Goal: Contribute content

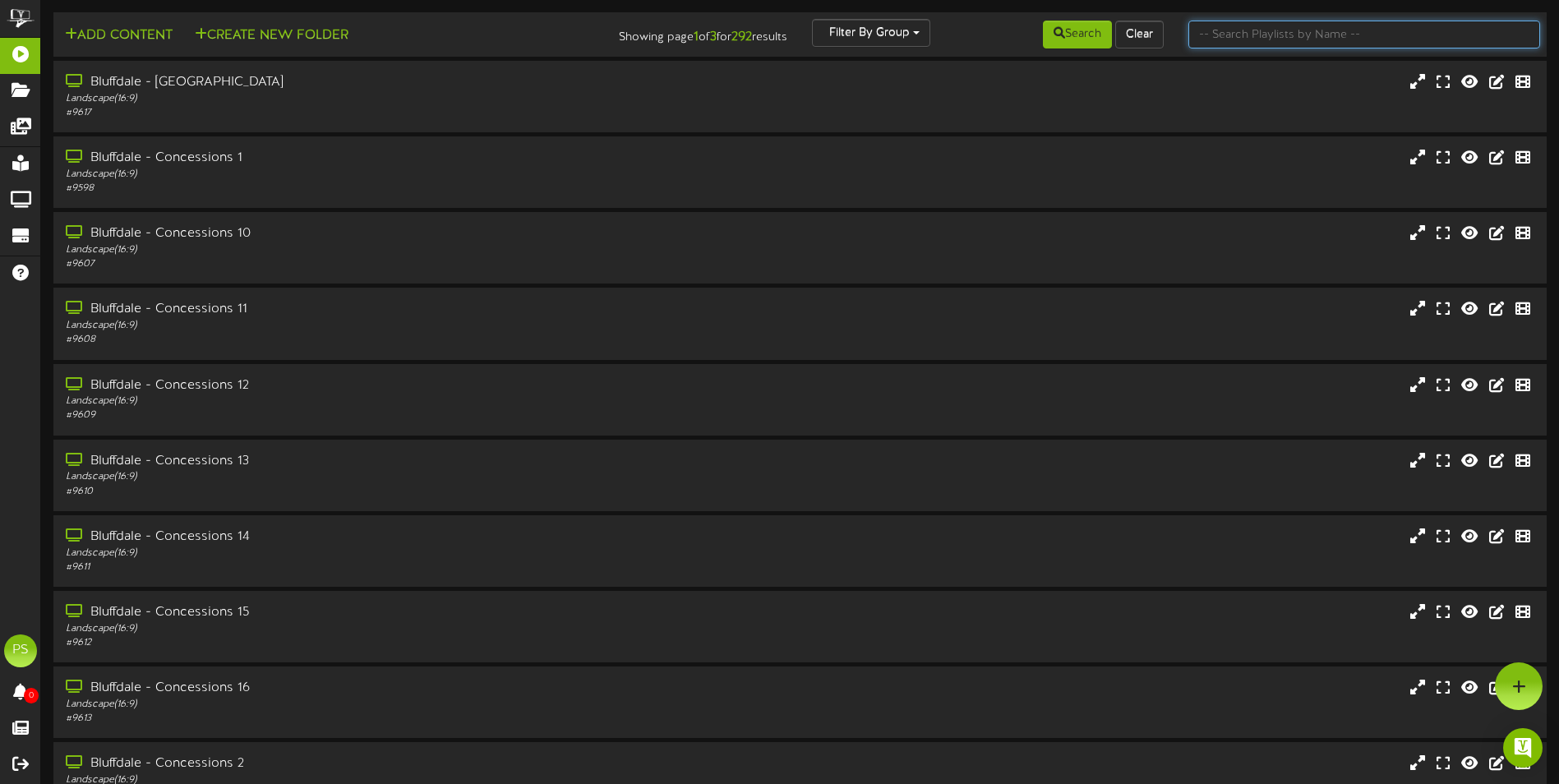
click at [1337, 26] on input "text" at bounding box center [1365, 35] width 352 height 28
type input "q"
click at [1082, 37] on button "Search" at bounding box center [1078, 35] width 69 height 28
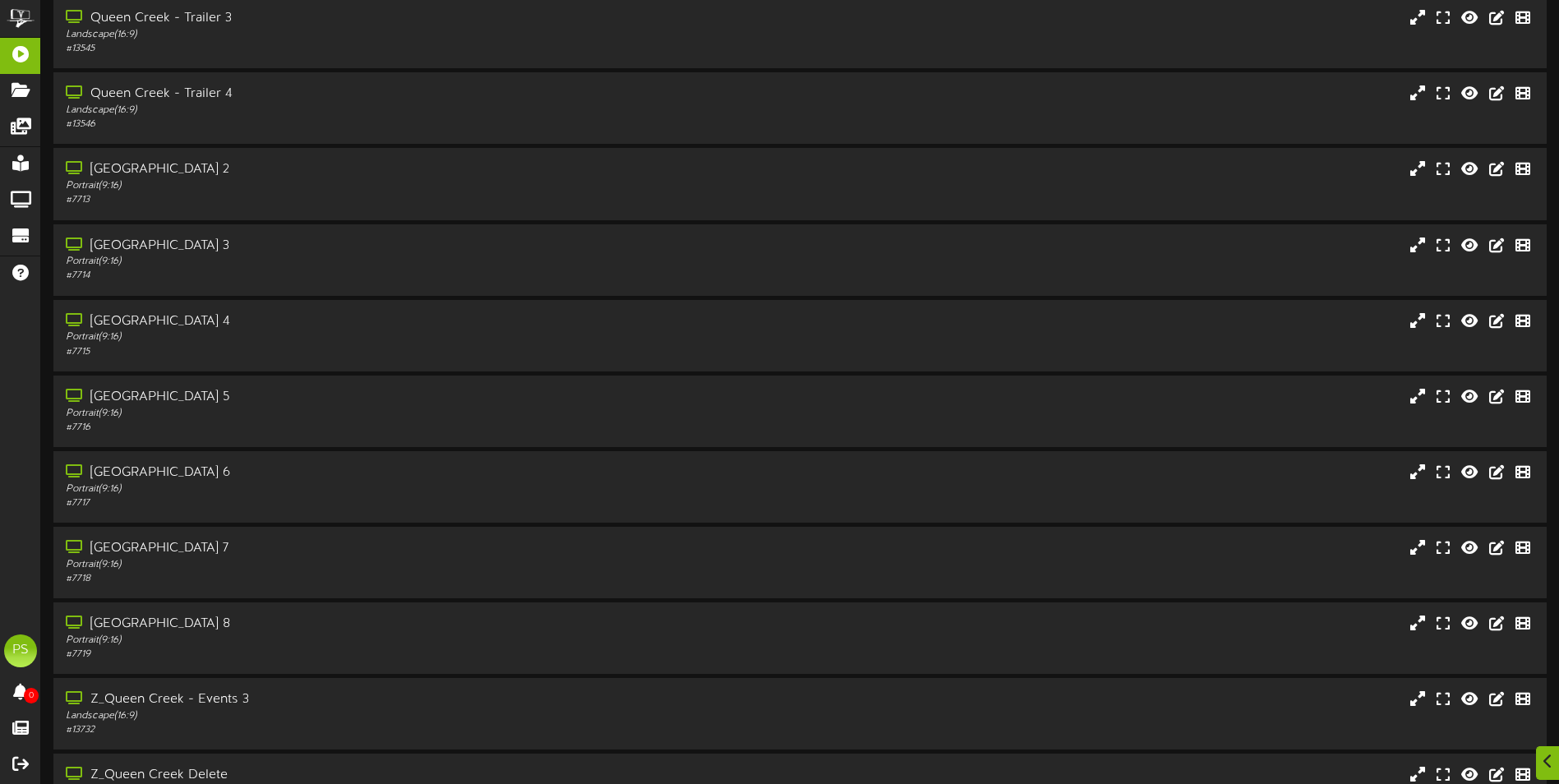
scroll to position [1973, 0]
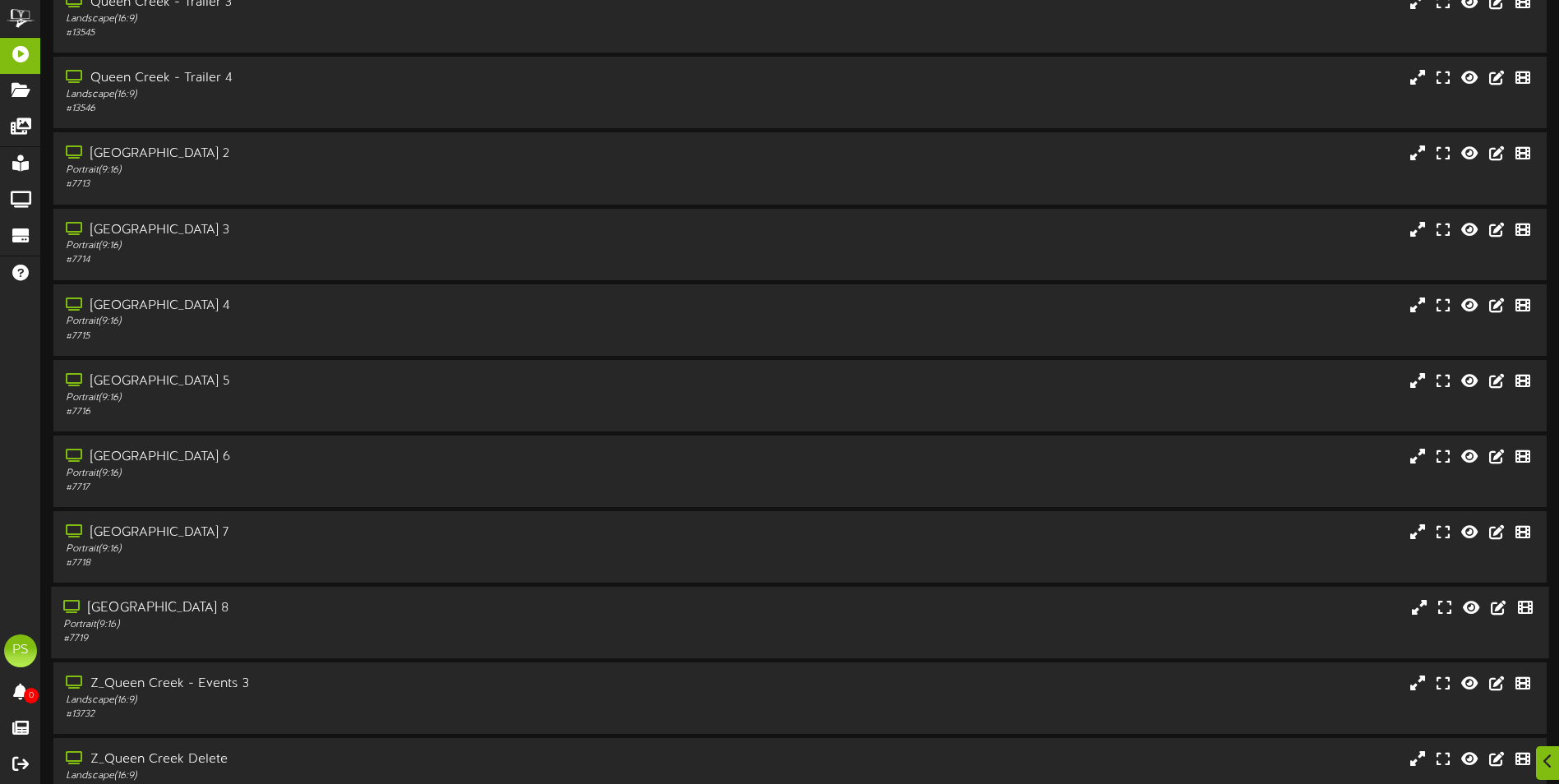
click at [336, 618] on div "Portrait ( 9:16 )" at bounding box center [362, 624] width 599 height 14
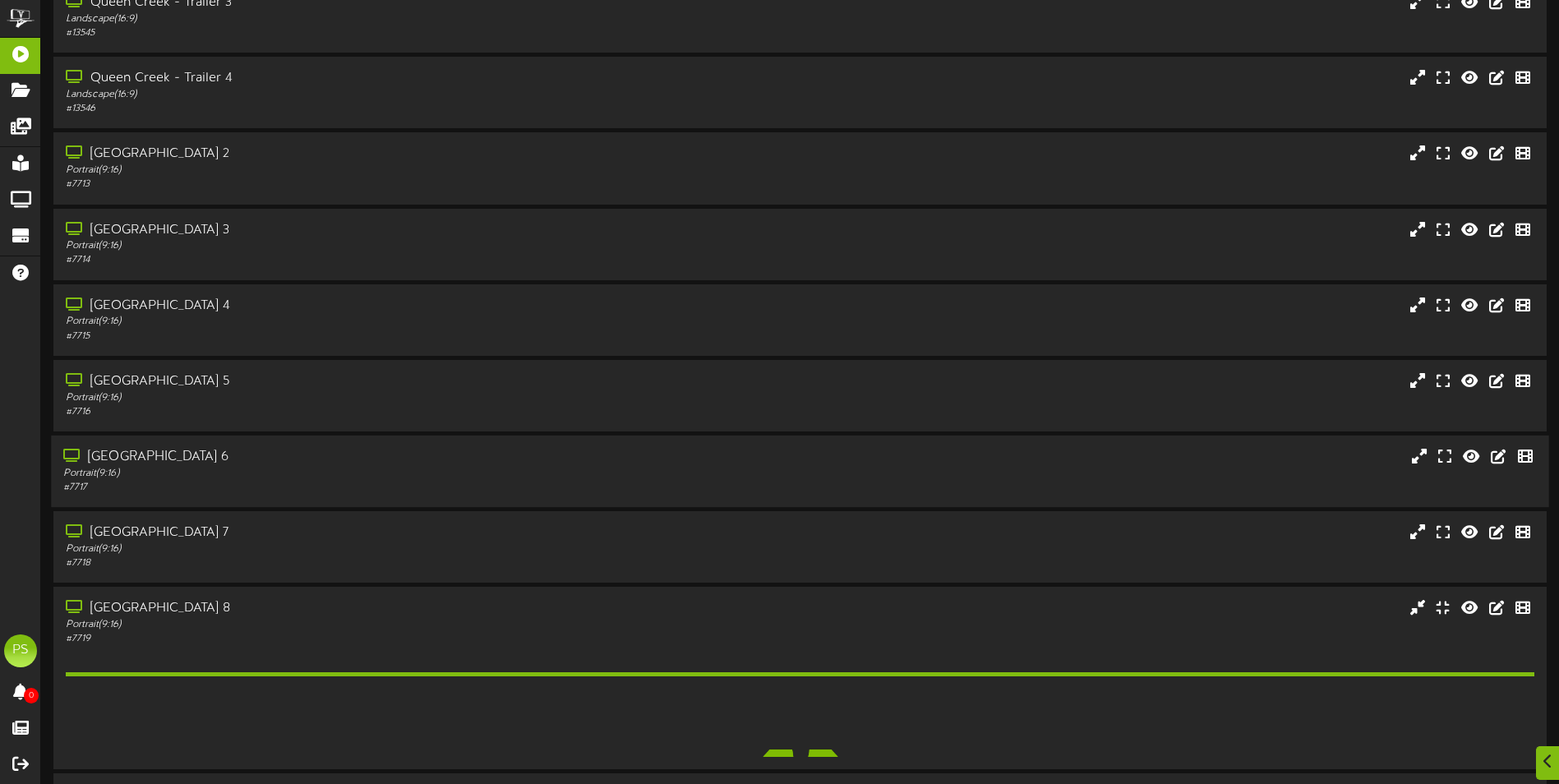
drag, startPoint x: 342, startPoint y: 544, endPoint x: 342, endPoint y: 472, distance: 72.0
click at [342, 543] on div "Portrait ( 9:16 )" at bounding box center [364, 549] width 597 height 14
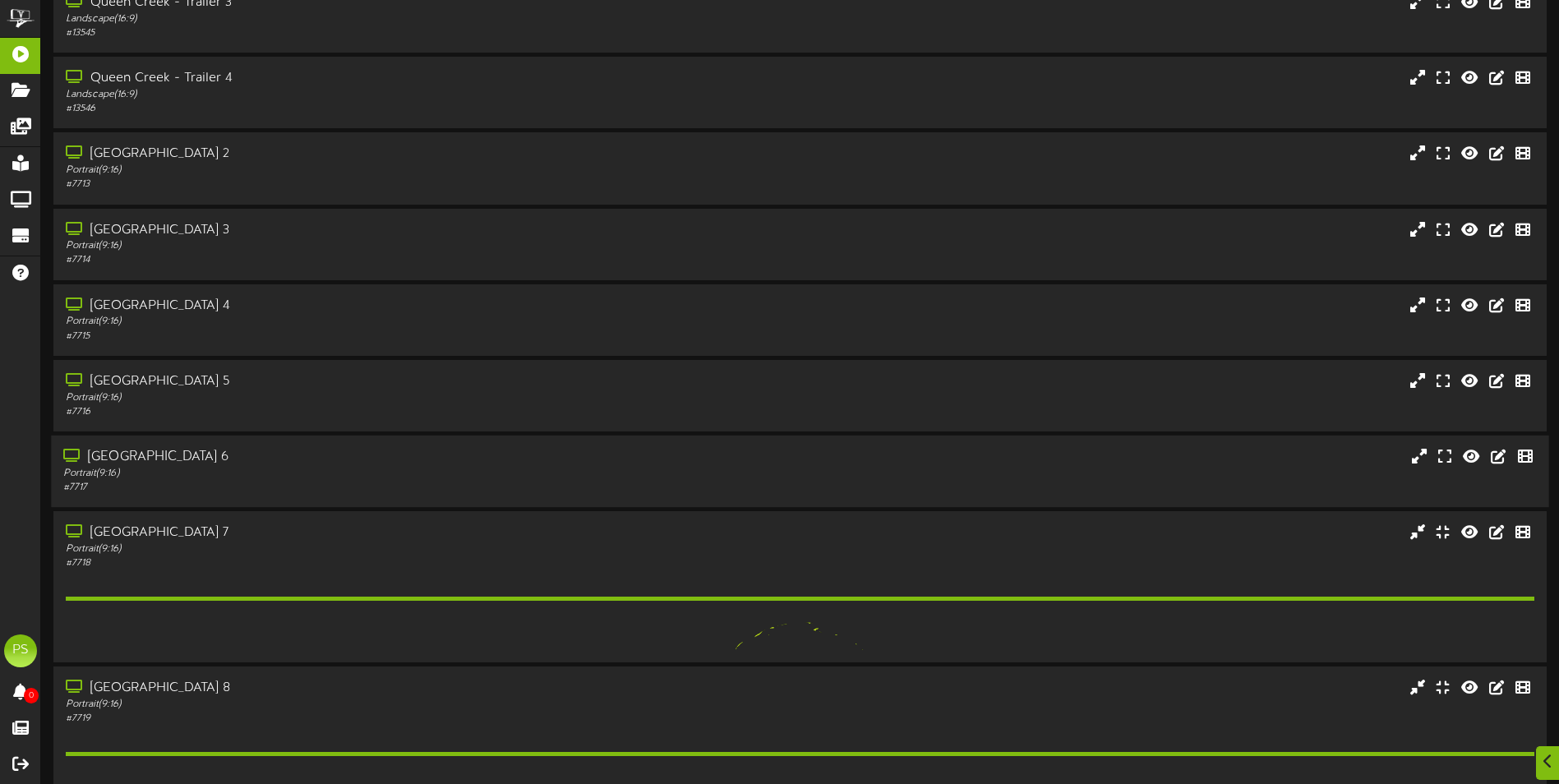
click at [341, 453] on div "[GEOGRAPHIC_DATA] 6" at bounding box center [362, 457] width 599 height 19
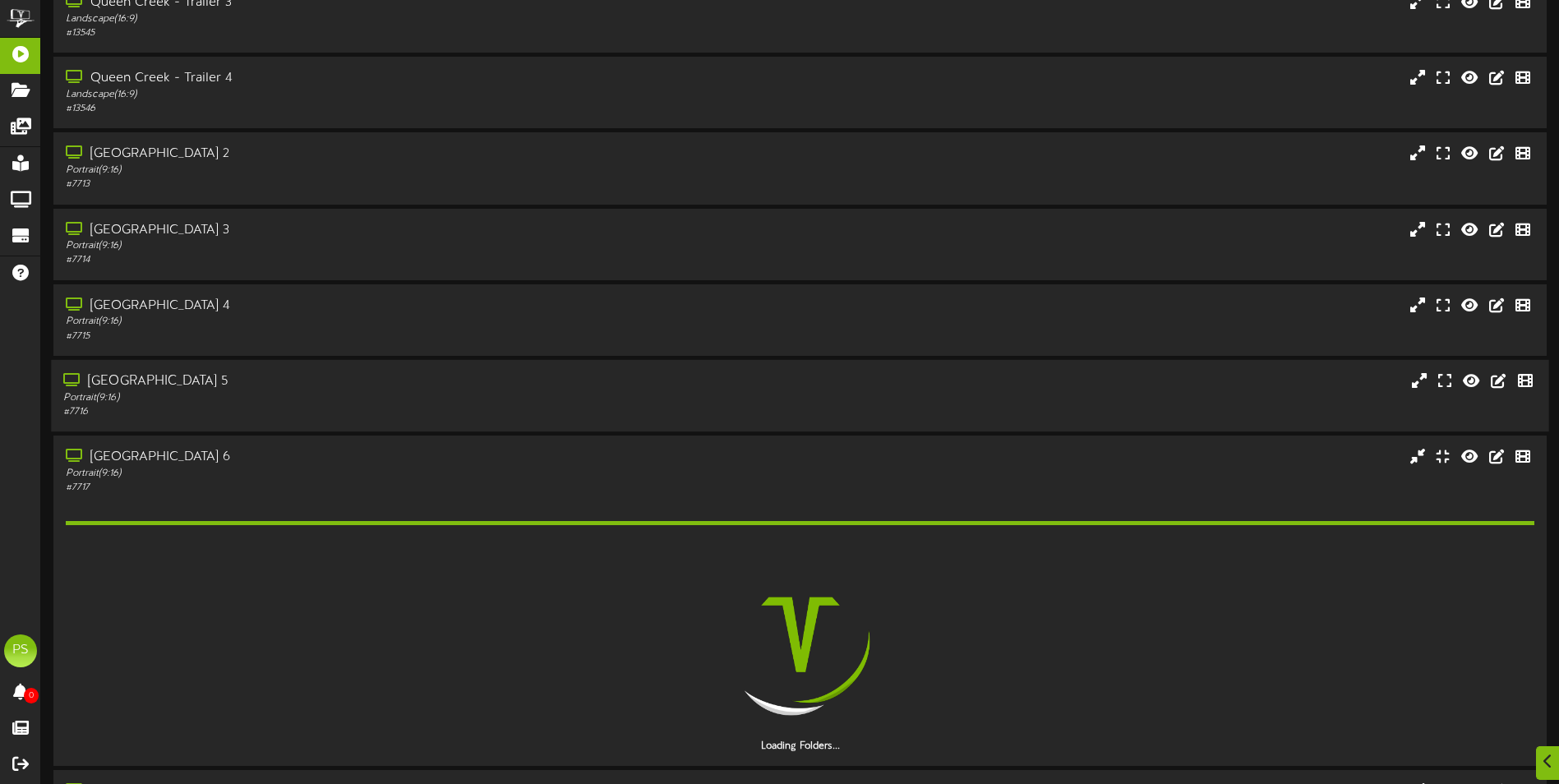
click at [342, 400] on div "Portrait ( 9:16 )" at bounding box center [362, 397] width 599 height 14
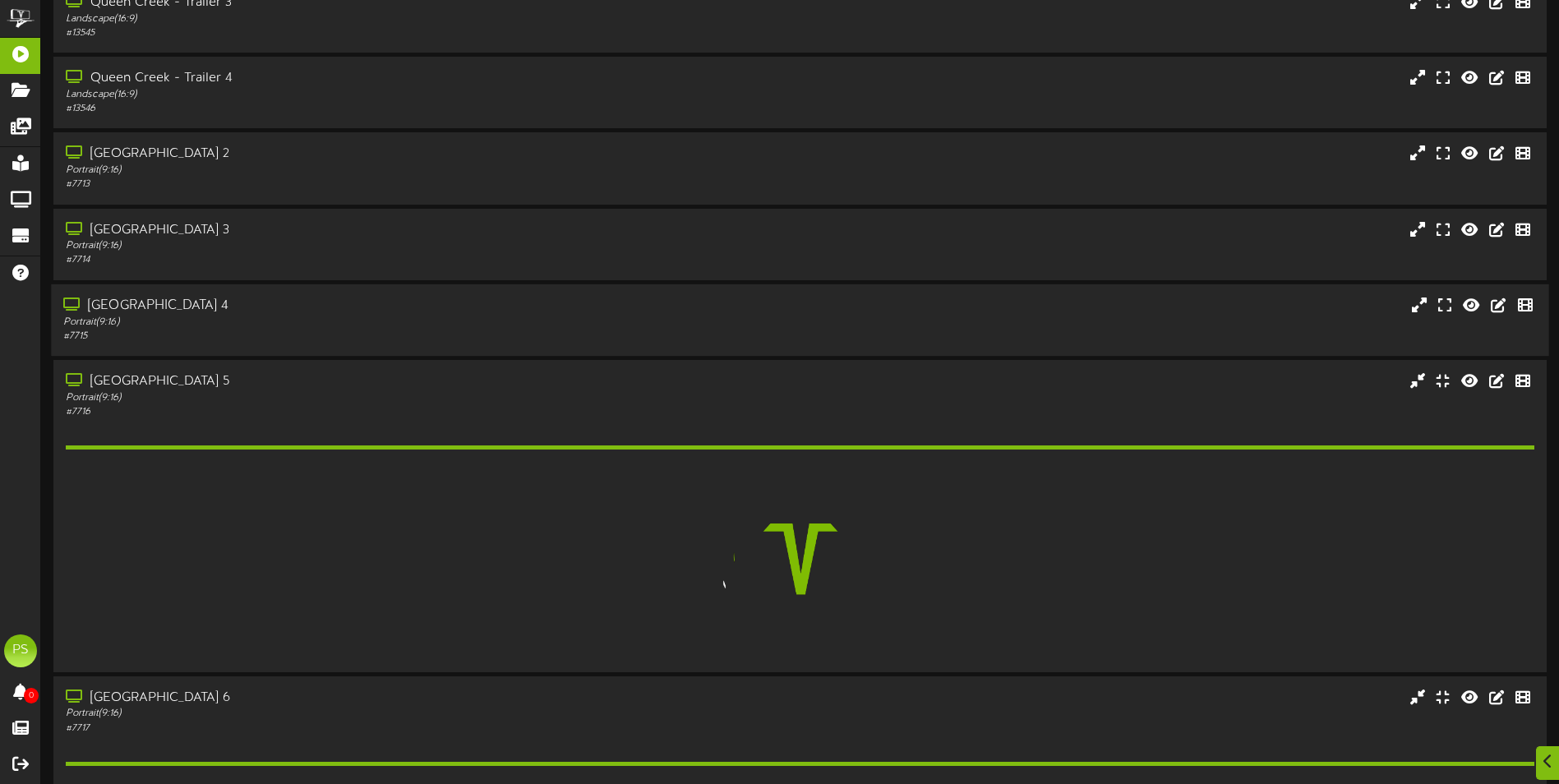
click at [342, 317] on div "Portrait ( 9:16 )" at bounding box center [362, 321] width 599 height 14
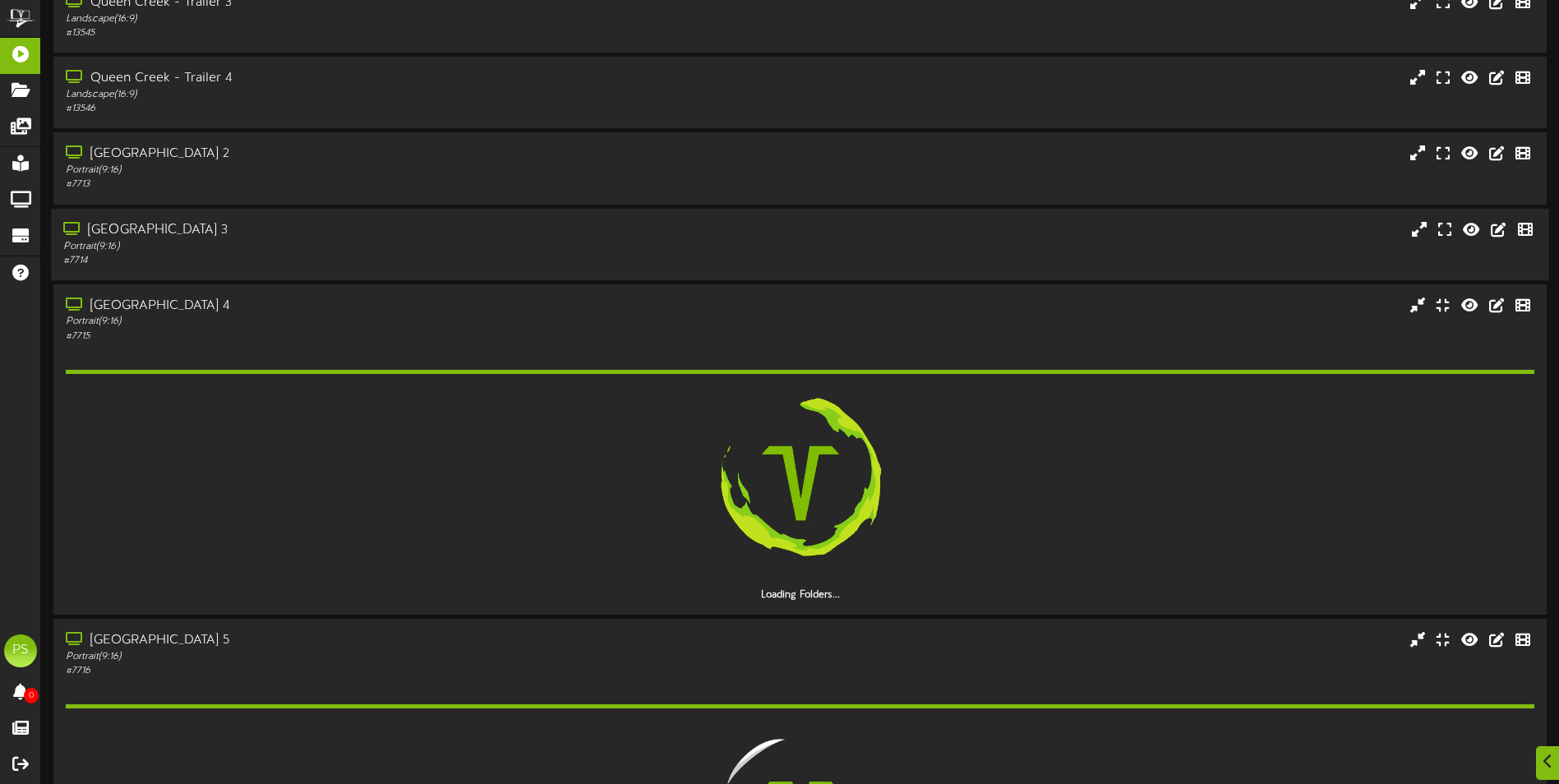
click at [347, 254] on div "# 7714" at bounding box center [362, 261] width 599 height 14
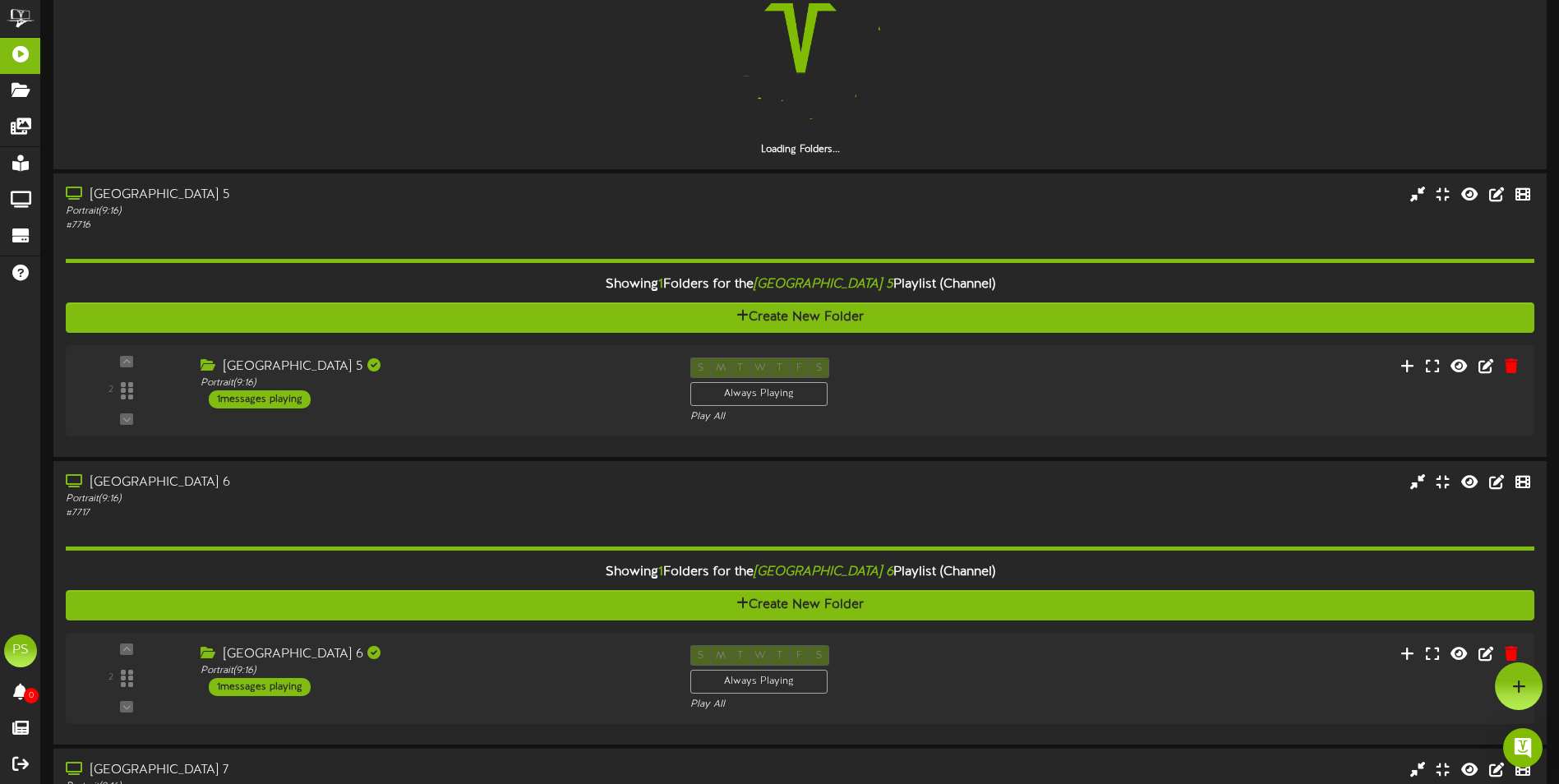
scroll to position [2583, 0]
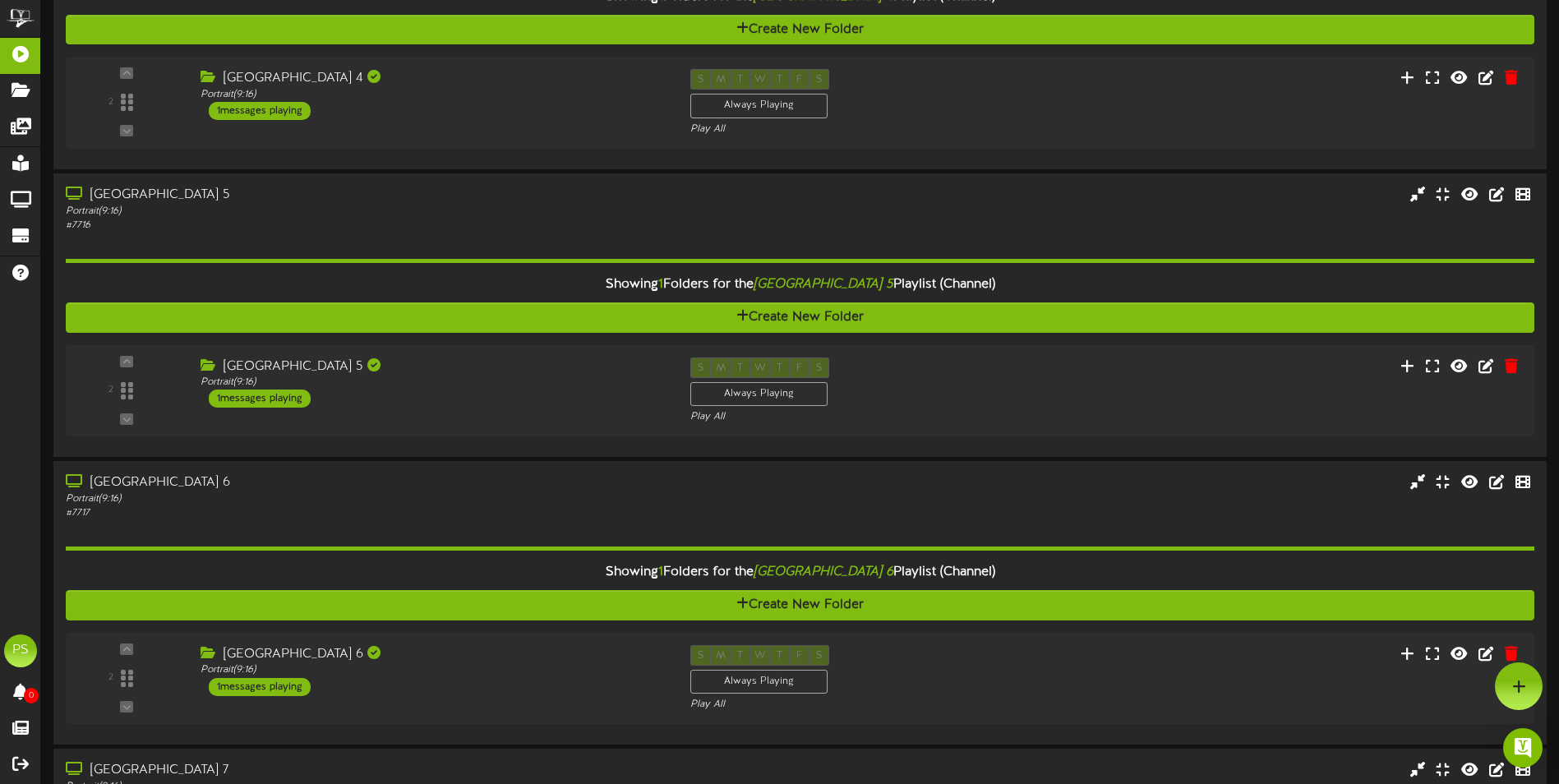
click at [1120, 391] on div "2 ( 9:16" at bounding box center [800, 390] width 1469 height 67
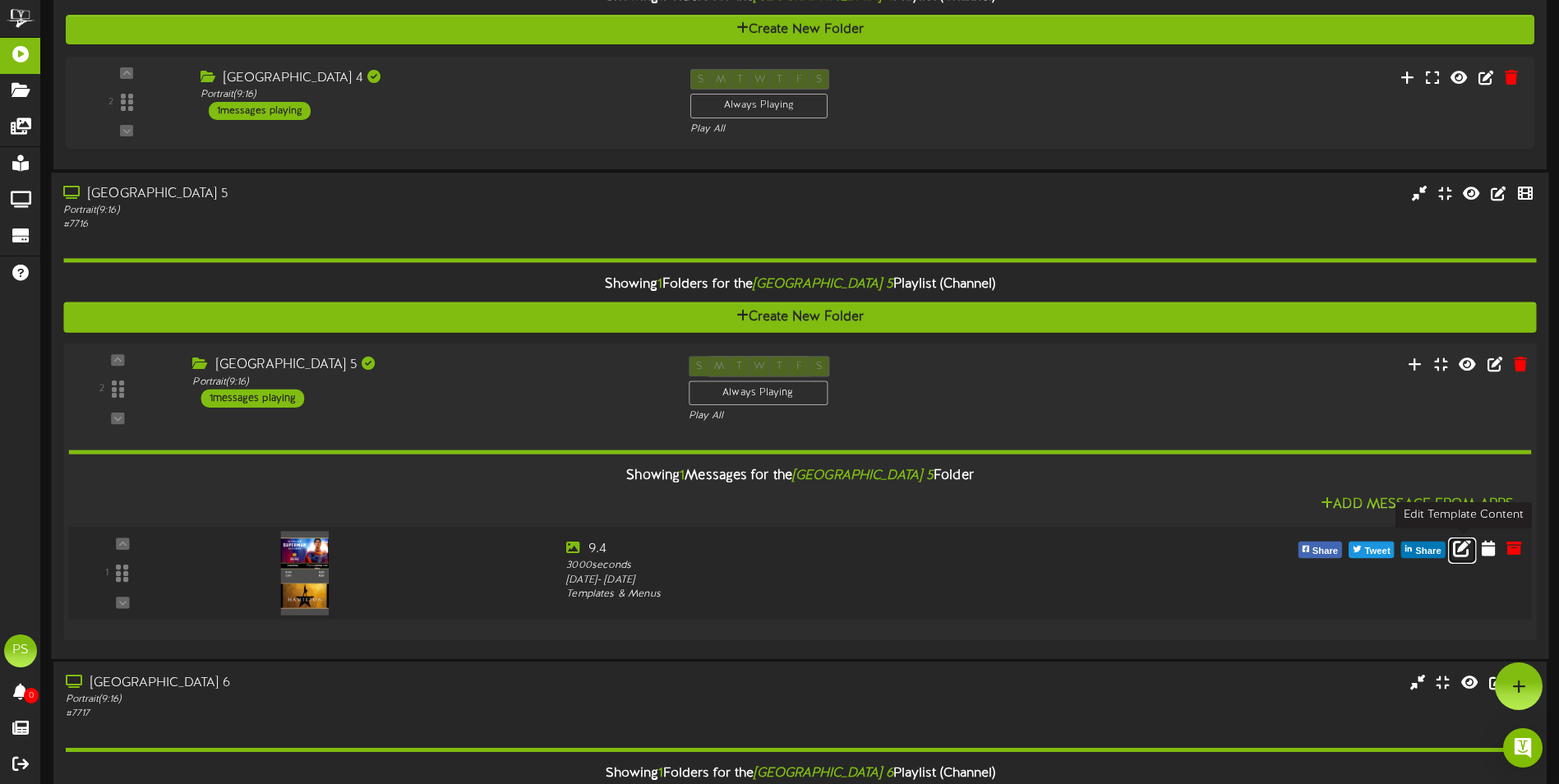
click at [1464, 550] on icon at bounding box center [1462, 547] width 18 height 18
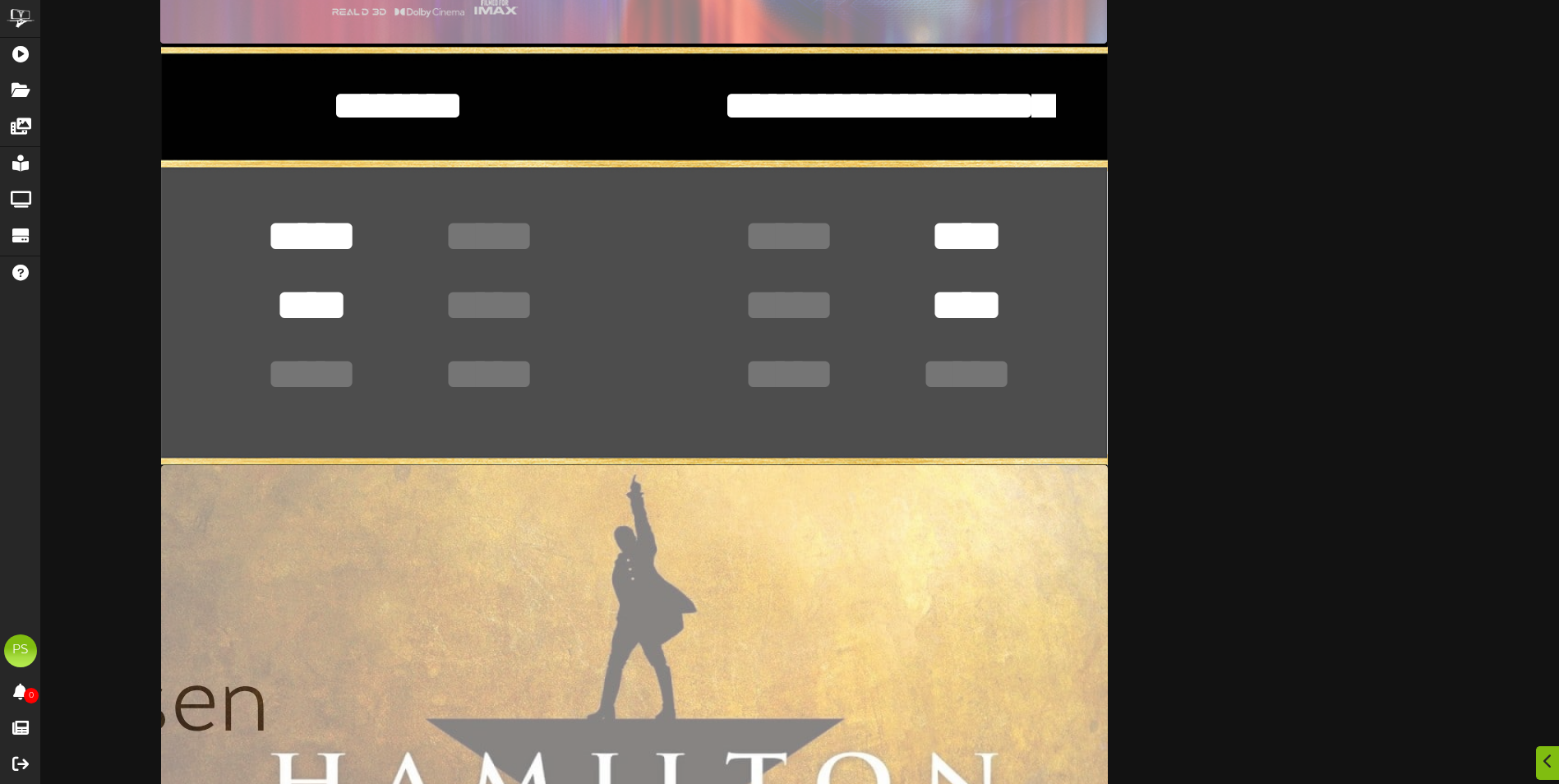
scroll to position [739, 0]
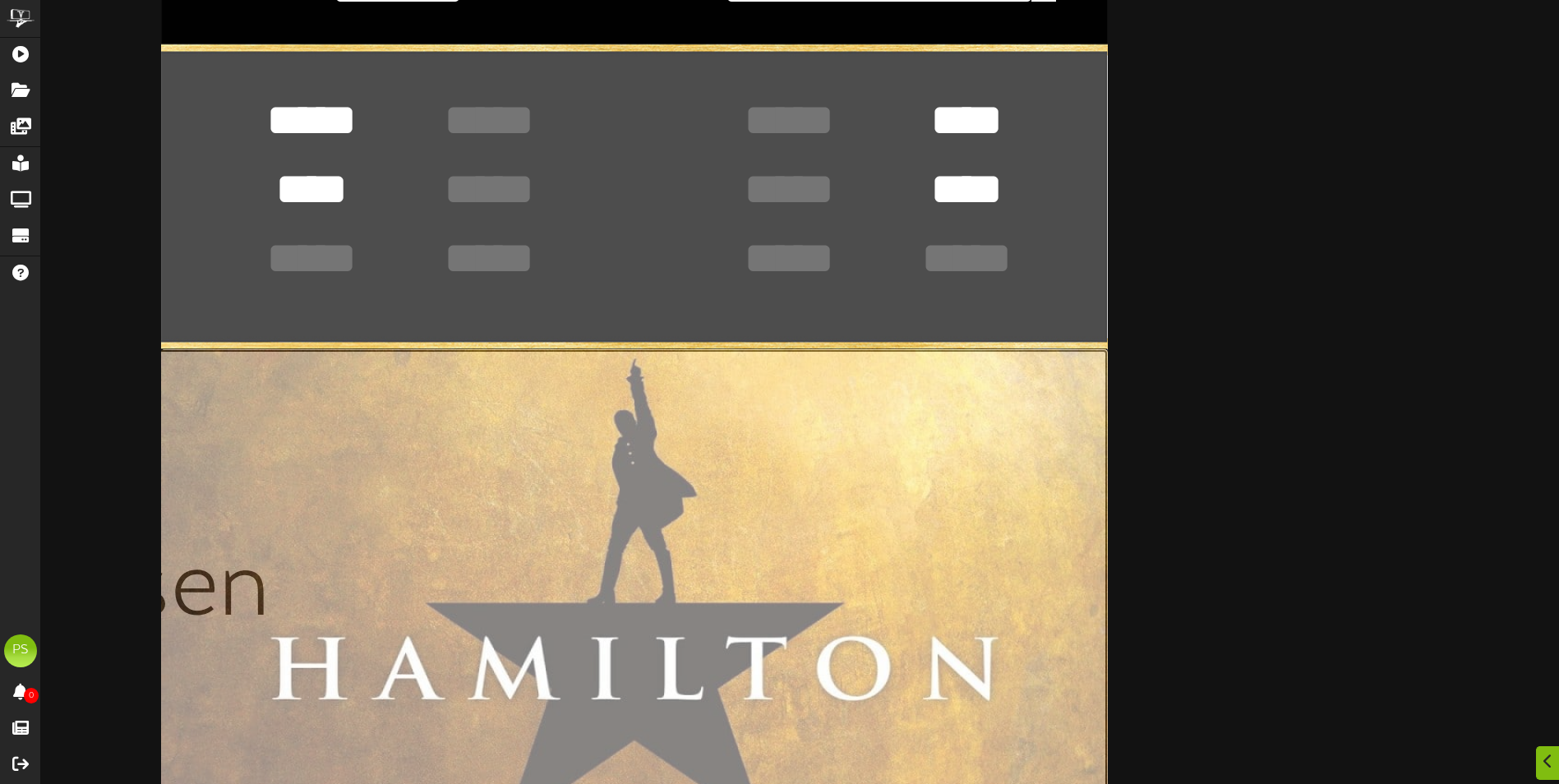
click at [593, 589] on input "file" at bounding box center [158, 593] width 1900 height 488
type input "**********"
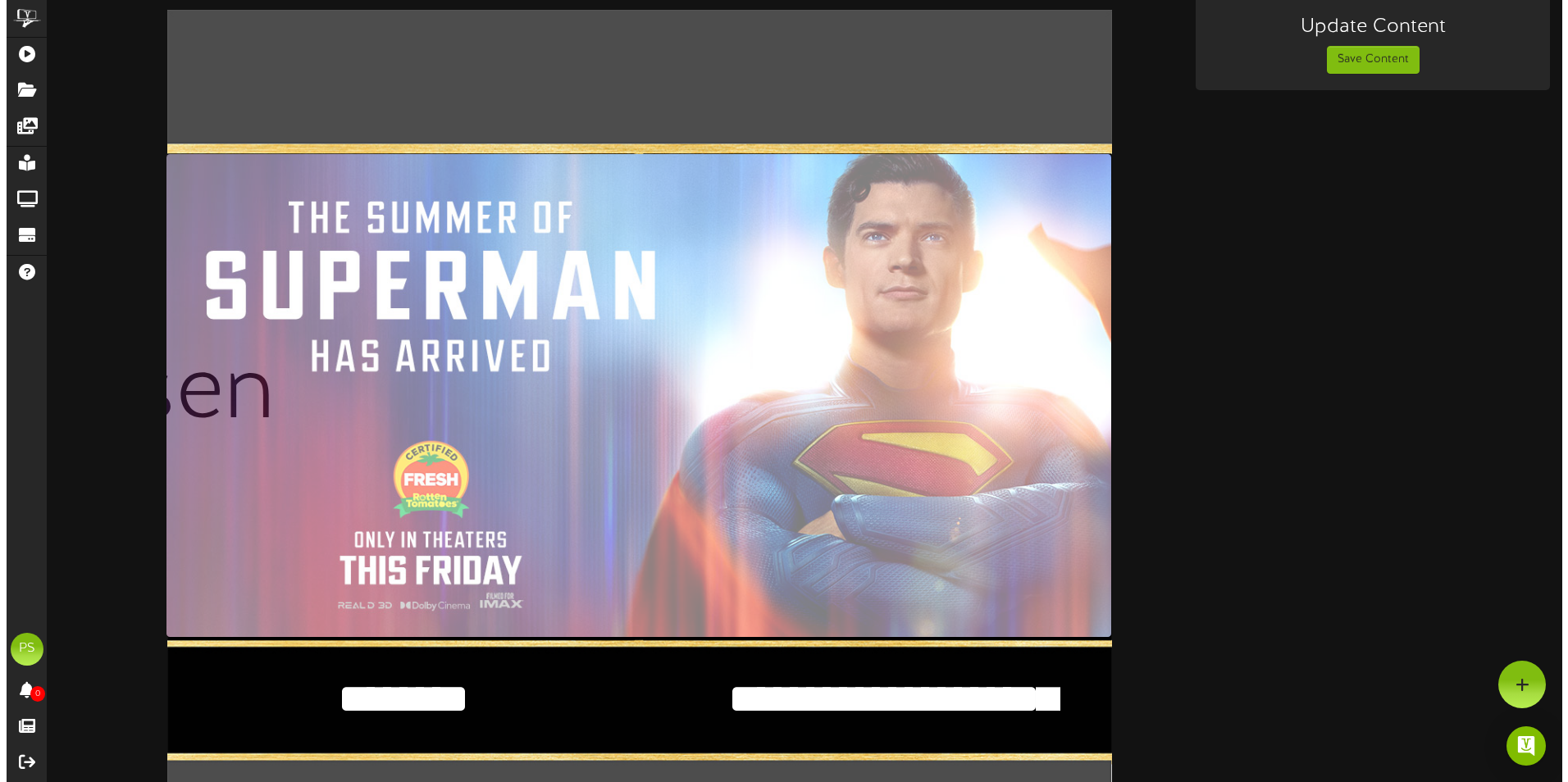
scroll to position [0, 0]
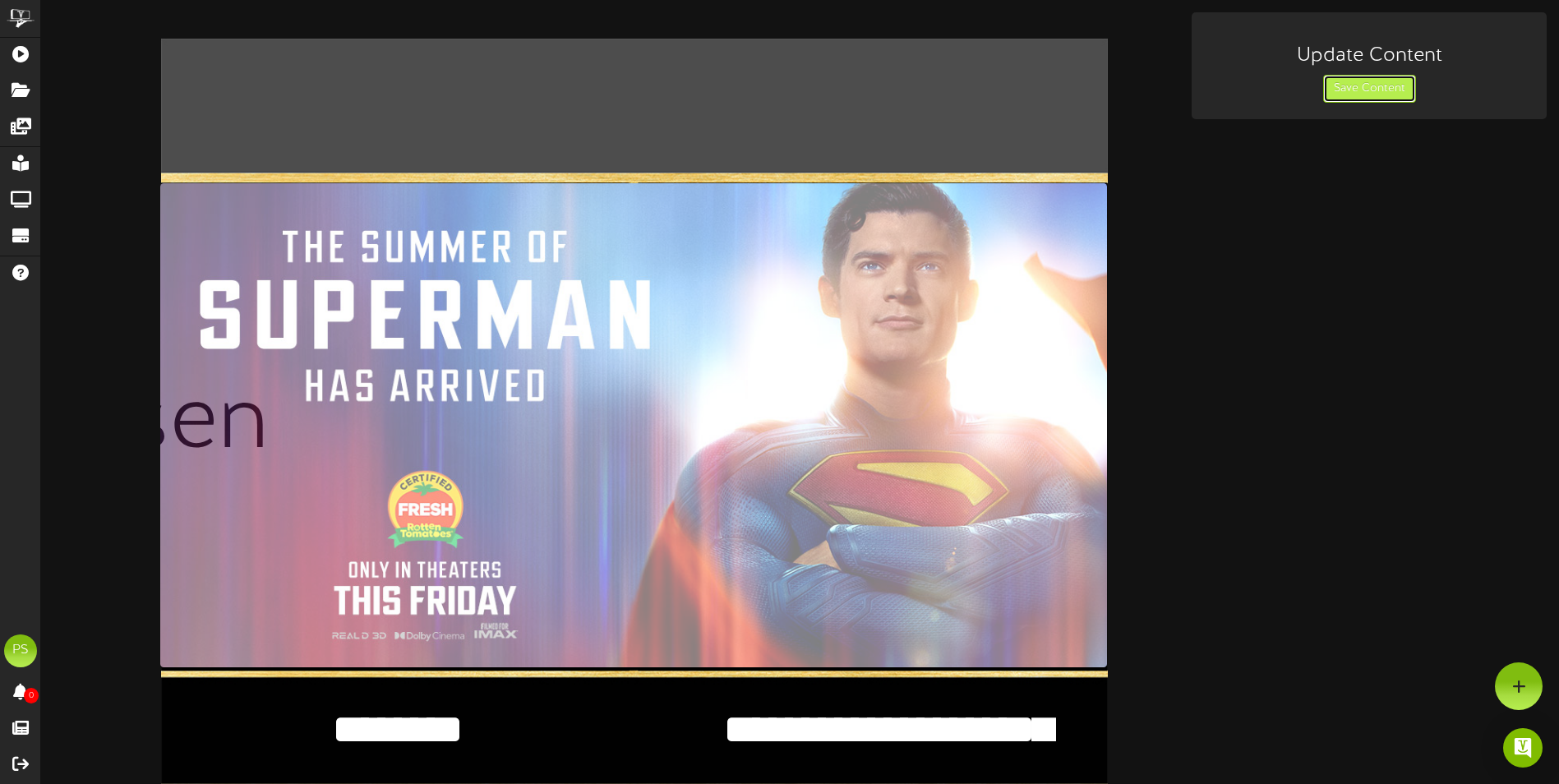
click at [1372, 93] on button "Save Content" at bounding box center [1369, 88] width 93 height 28
